Goal: Task Accomplishment & Management: Complete application form

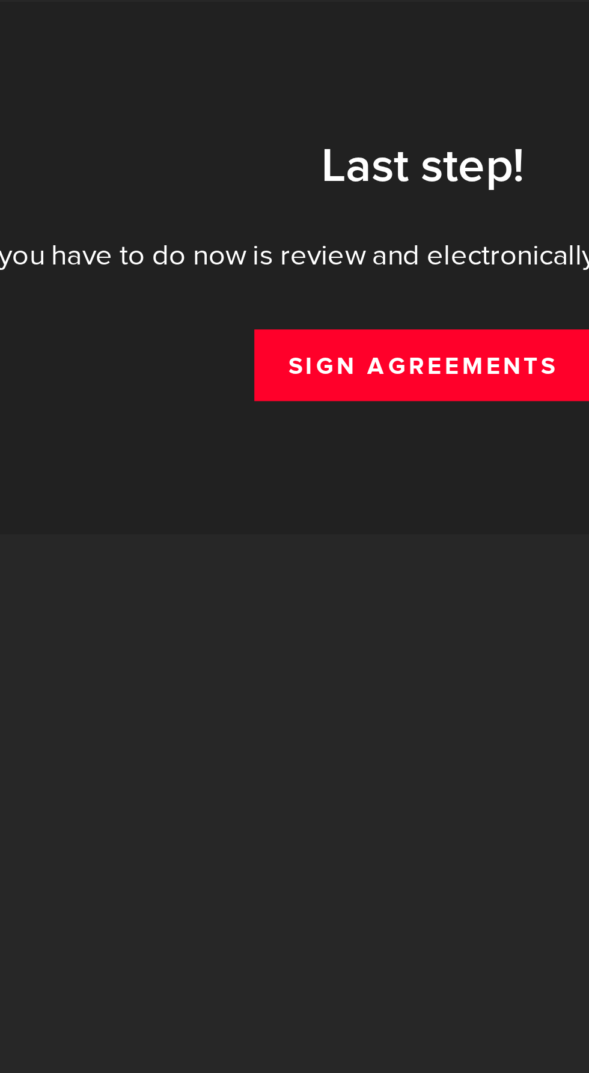
scroll to position [1, 0]
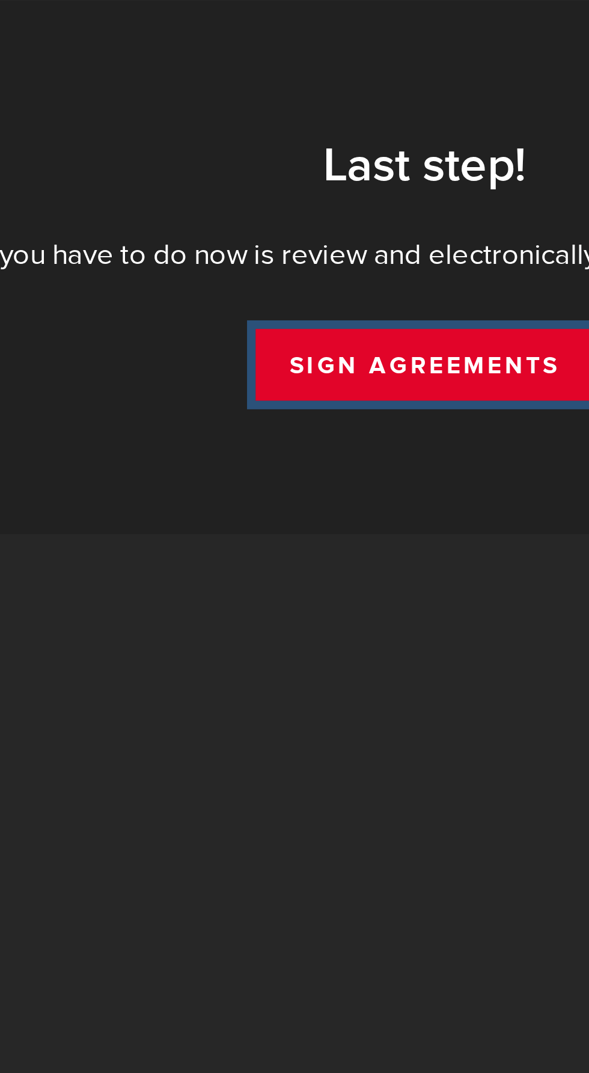
click at [291, 200] on link "Sign Agreements" at bounding box center [318, 206] width 119 height 25
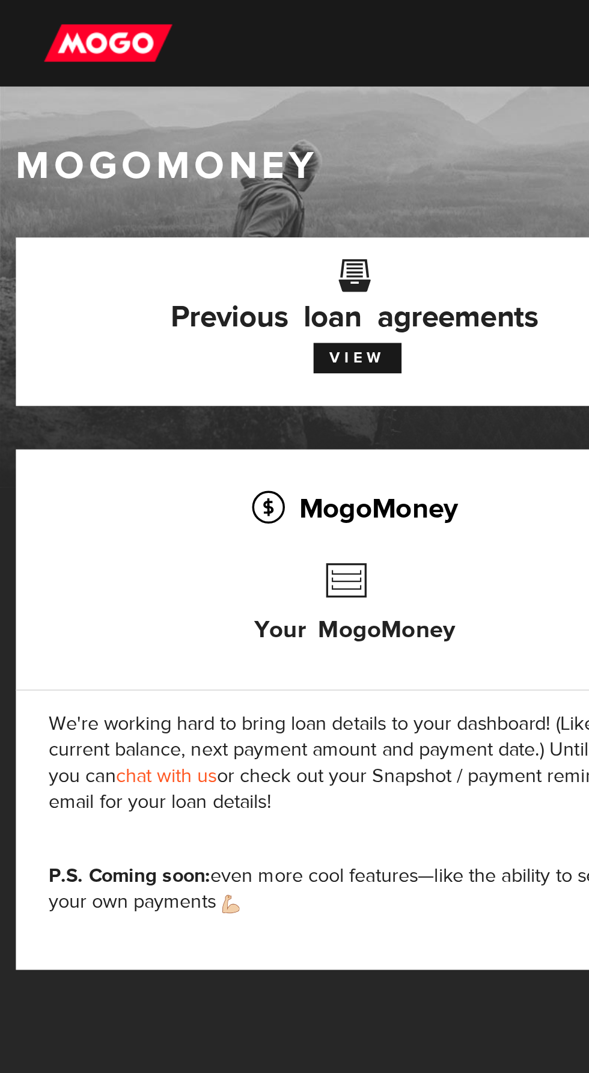
click at [189, 326] on h3 "Your MogoMoney" at bounding box center [196, 340] width 111 height 69
click at [189, 333] on h3 "Your MogoMoney" at bounding box center [196, 340] width 111 height 69
click at [186, 319] on h3 "Your MogoMoney" at bounding box center [196, 340] width 111 height 69
click at [198, 319] on h3 "Your MogoMoney" at bounding box center [196, 340] width 111 height 69
